Goal: Use online tool/utility: Utilize a website feature to perform a specific function

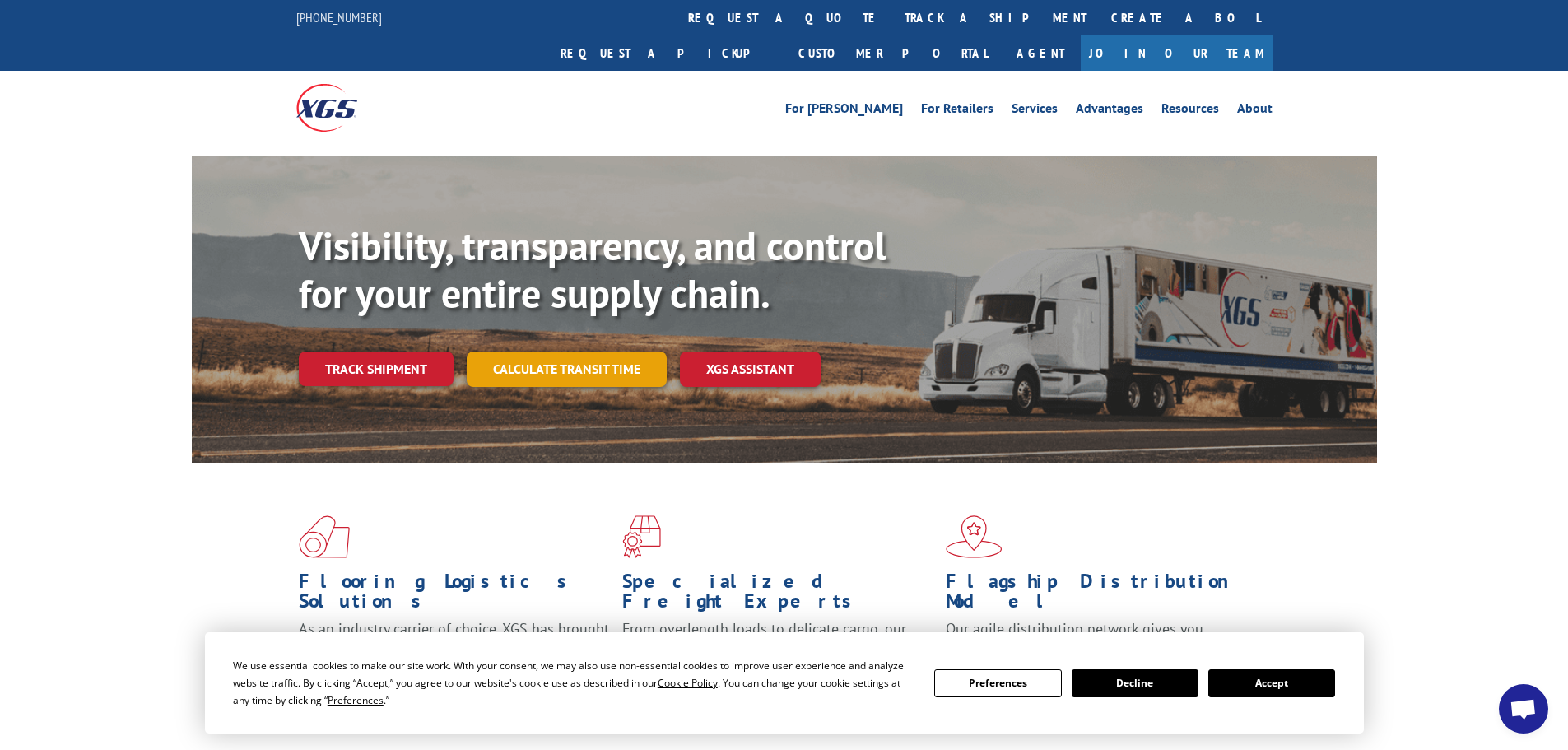
click at [613, 351] on link "Calculate transit time" at bounding box center [567, 369] width 200 height 35
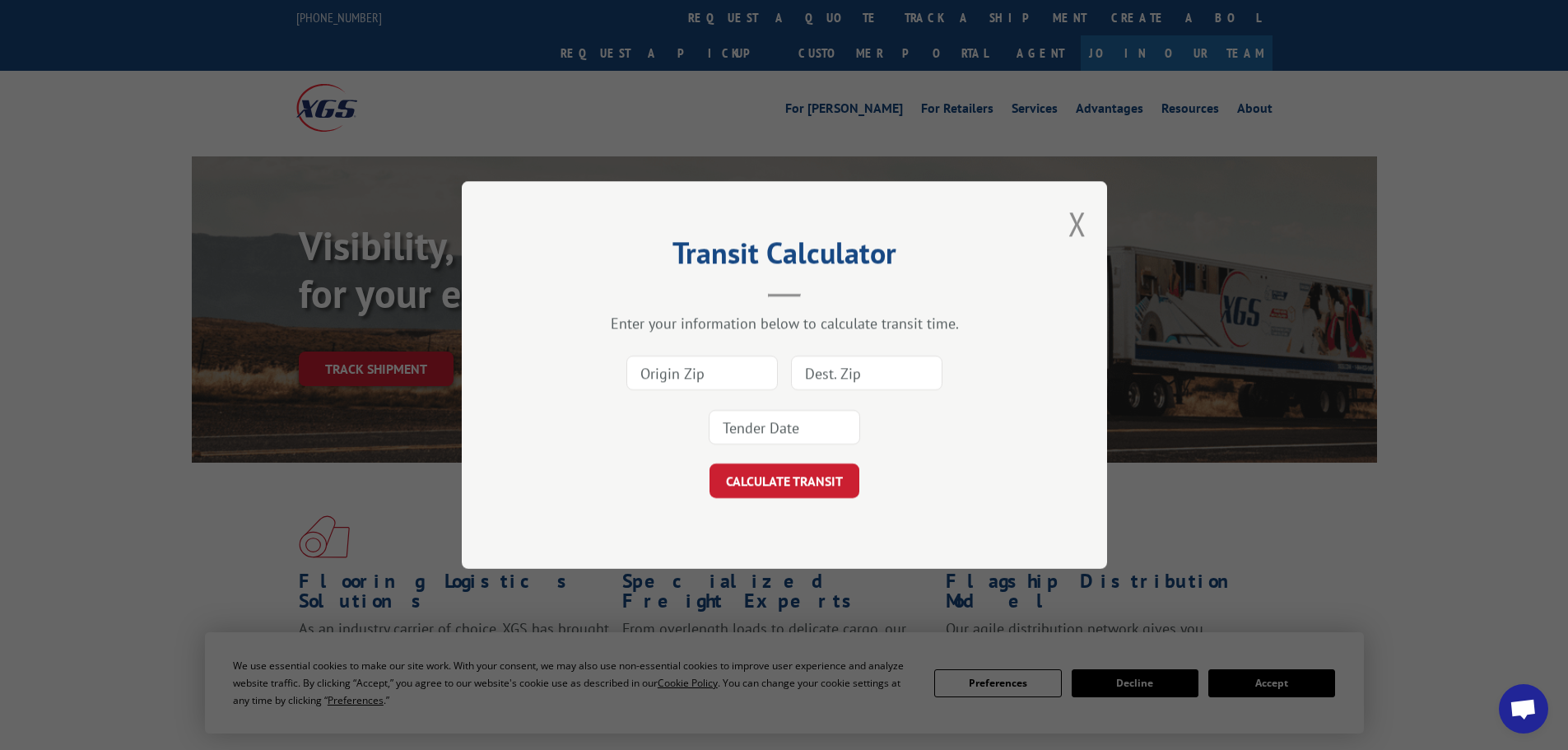
paste input "91761"
type input "91761"
click at [837, 370] on input at bounding box center [867, 373] width 152 height 35
type input "94501"
click at [810, 432] on input at bounding box center [784, 427] width 152 height 35
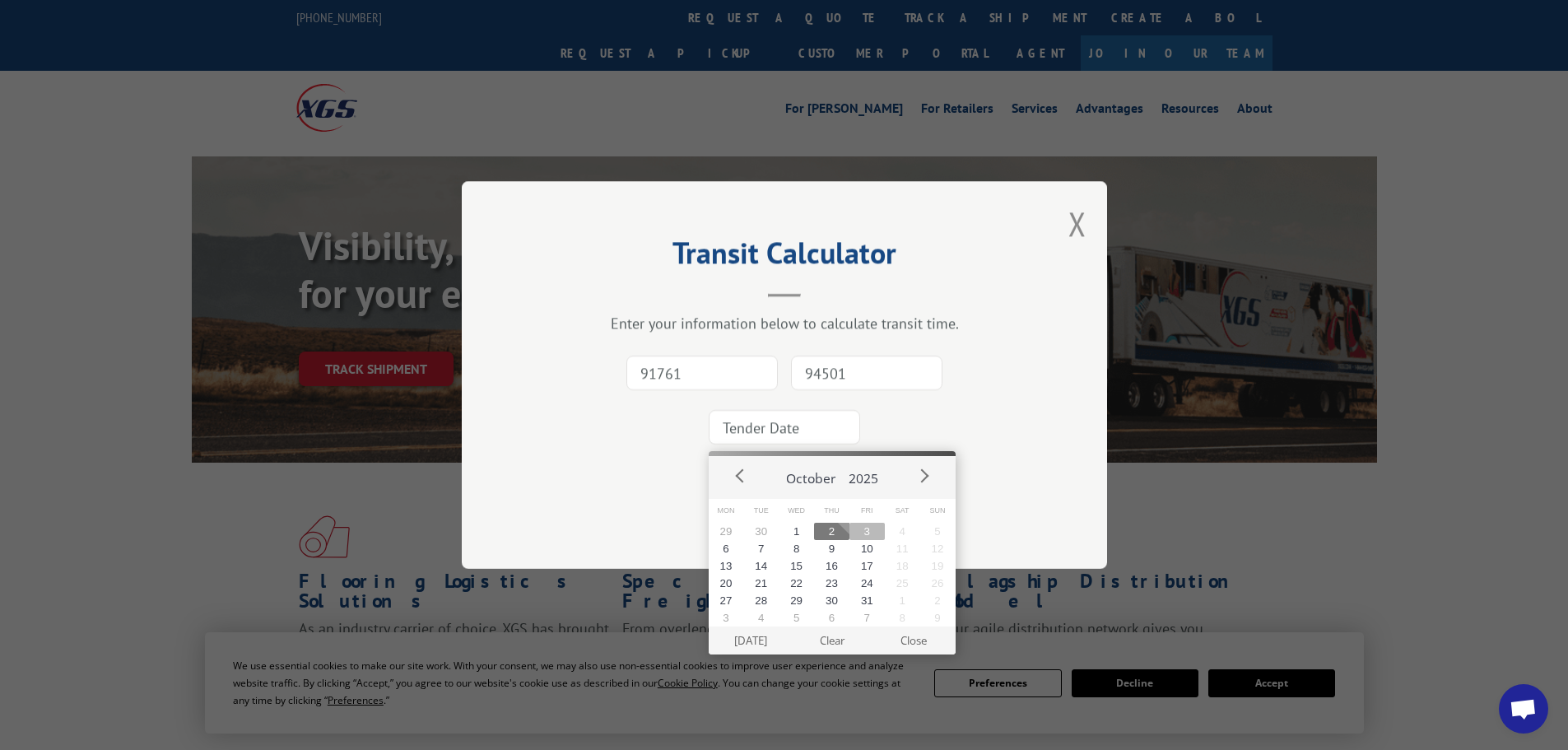
click at [869, 533] on button "3" at bounding box center [867, 531] width 35 height 17
type input "[DATE]"
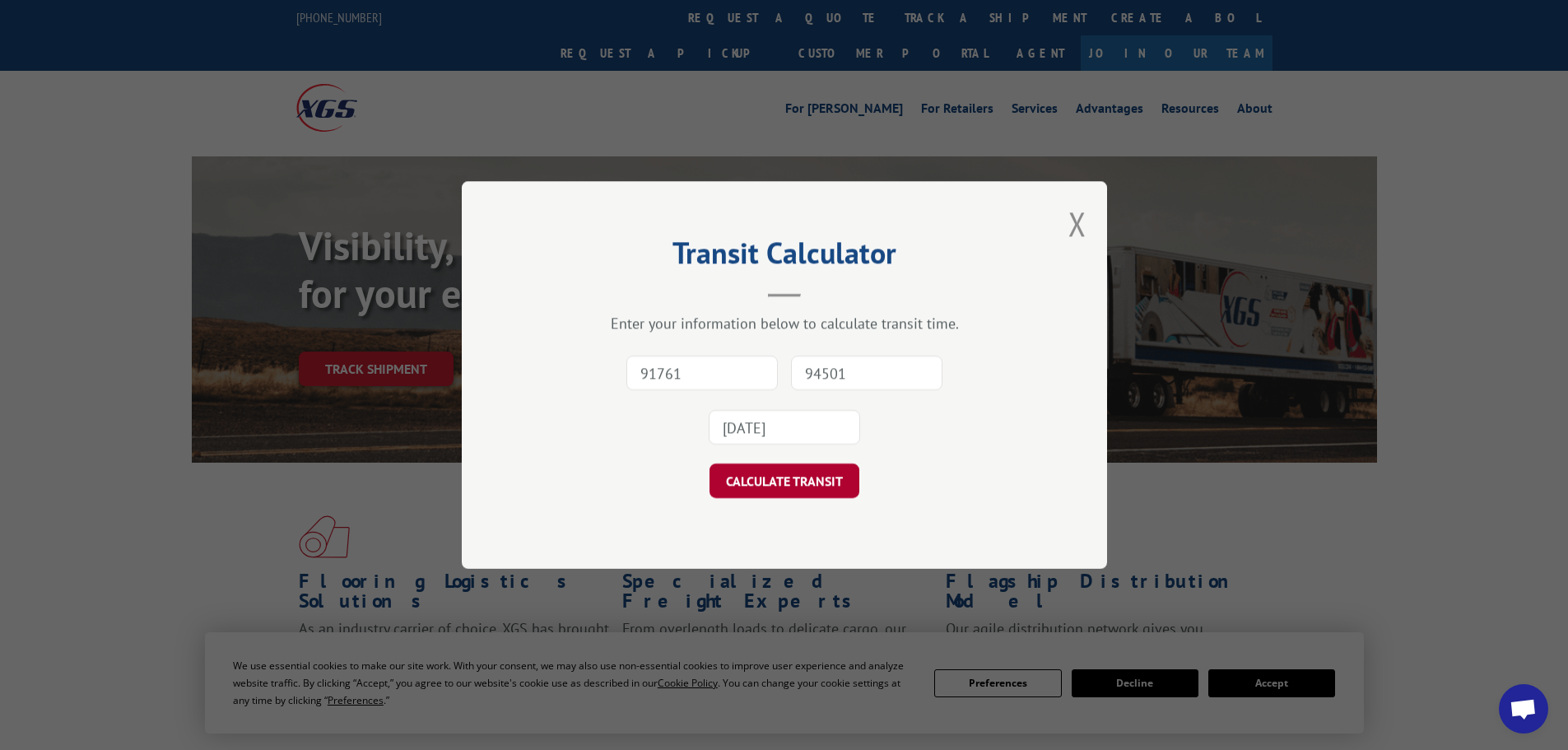
click at [816, 491] on button "CALCULATE TRANSIT" at bounding box center [784, 481] width 150 height 35
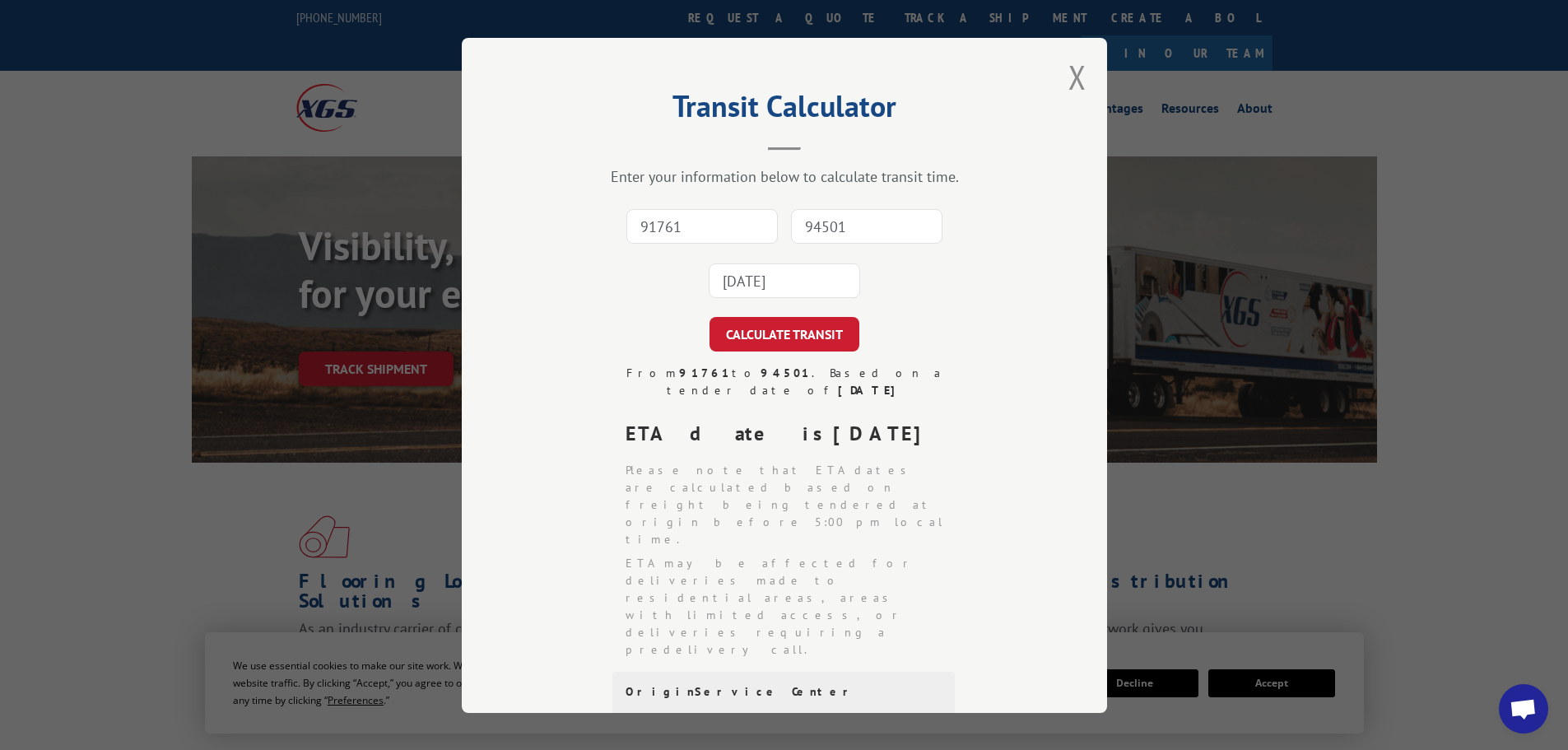
scroll to position [2, 0]
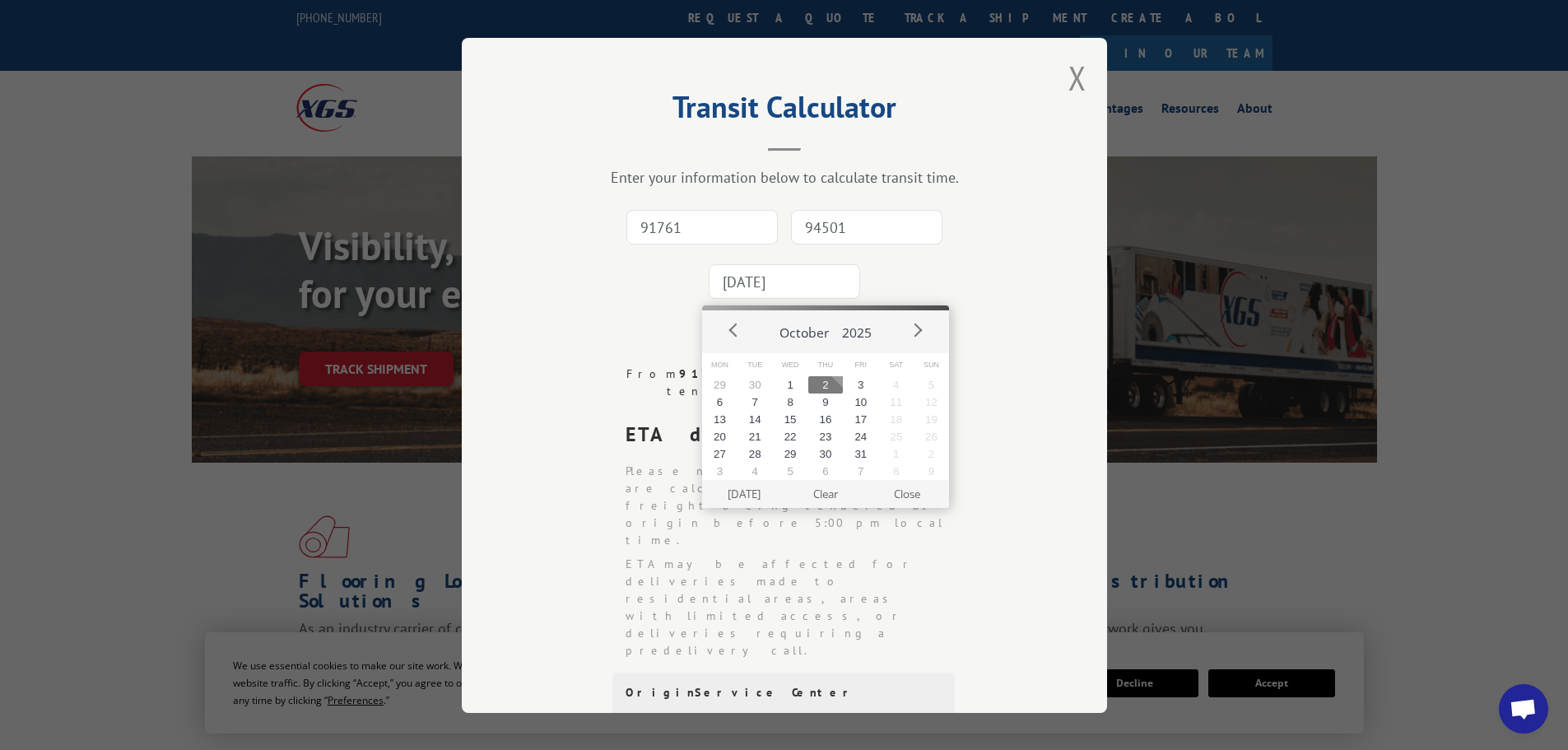
click at [796, 288] on input "[DATE]" at bounding box center [784, 281] width 152 height 35
click at [860, 386] on button "3" at bounding box center [860, 384] width 35 height 17
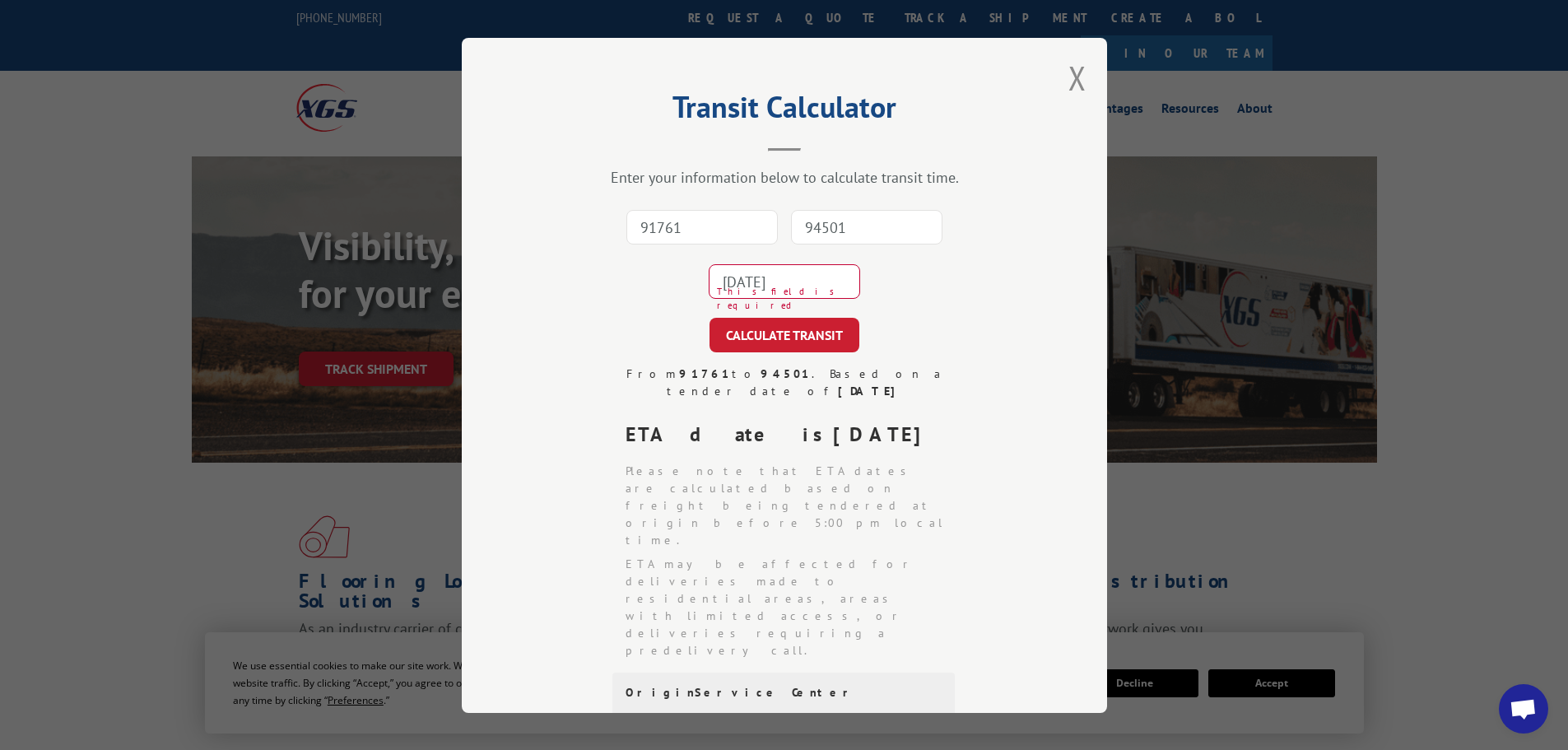
click at [944, 296] on div "91761 94501 [DATE] This field is required" at bounding box center [784, 255] width 481 height 109
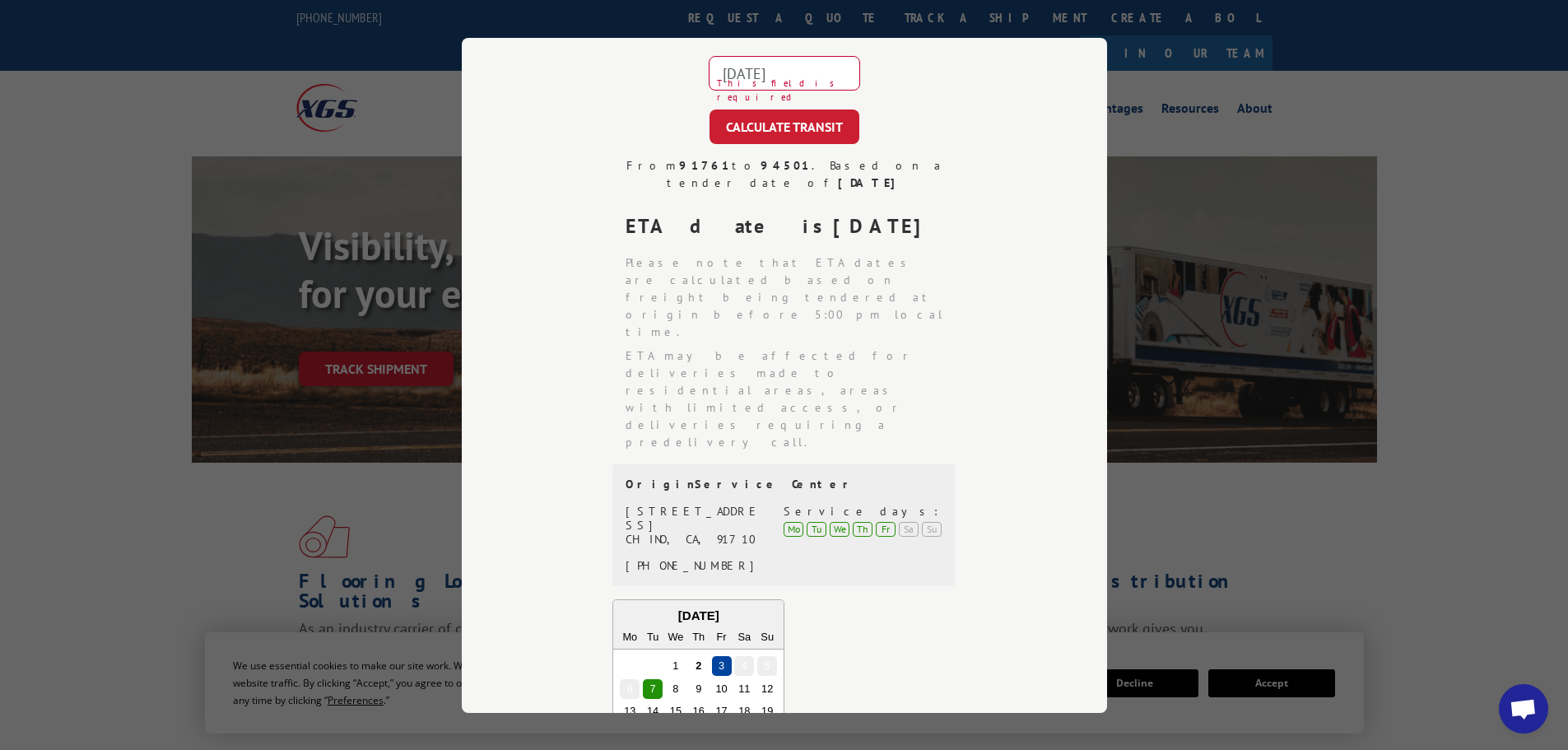
scroll to position [366, 0]
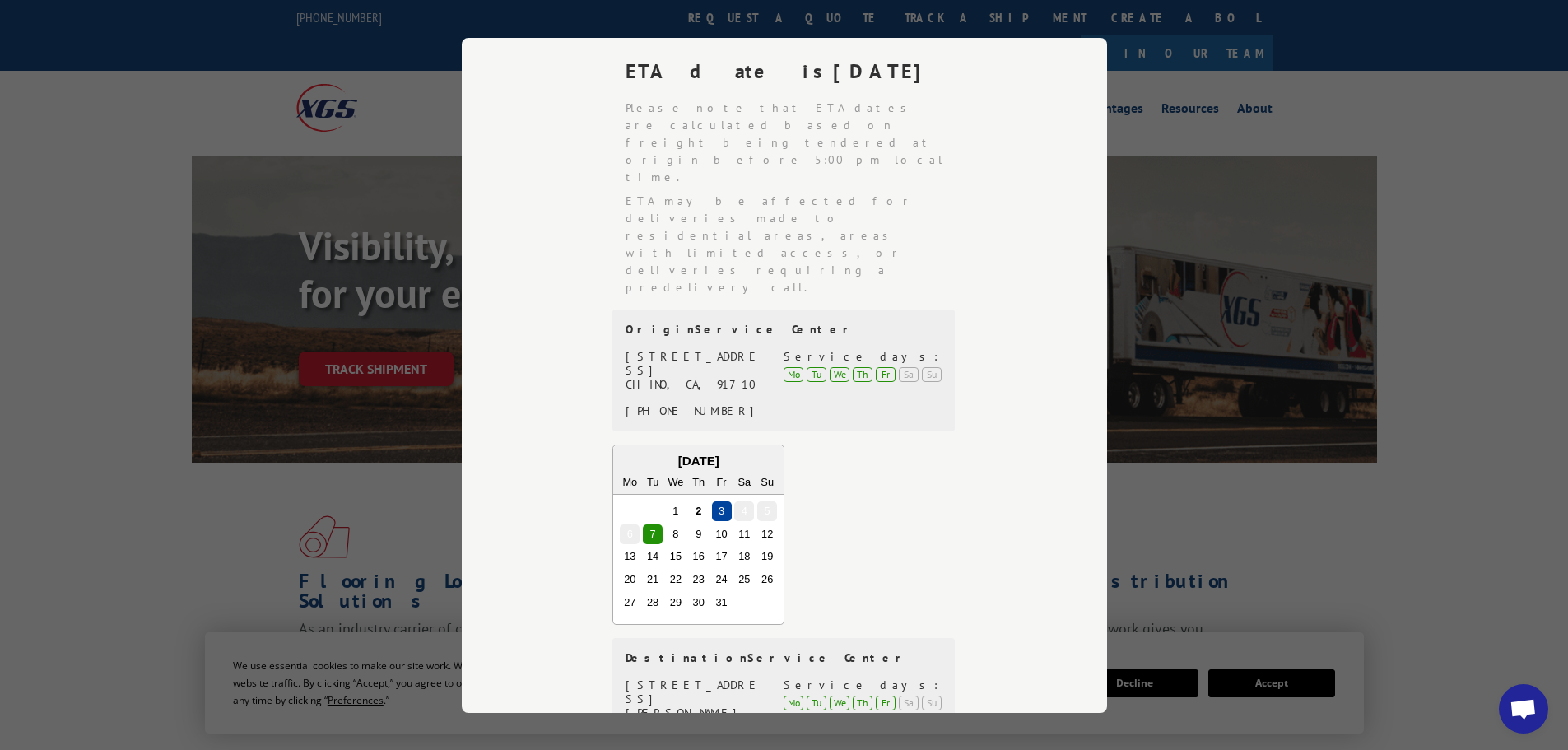
click at [168, 461] on div "Transit Calculator Enter your information below to calculate transit time. 9176…" at bounding box center [784, 375] width 1568 height 750
drag, startPoint x: 621, startPoint y: 535, endPoint x: 716, endPoint y: 544, distance: 95.4
click at [716, 678] on div "[STREET_ADDRESS][PERSON_NAME] (209) 831-3488" at bounding box center [702, 740] width 153 height 124
